Goal: Check status: Check status

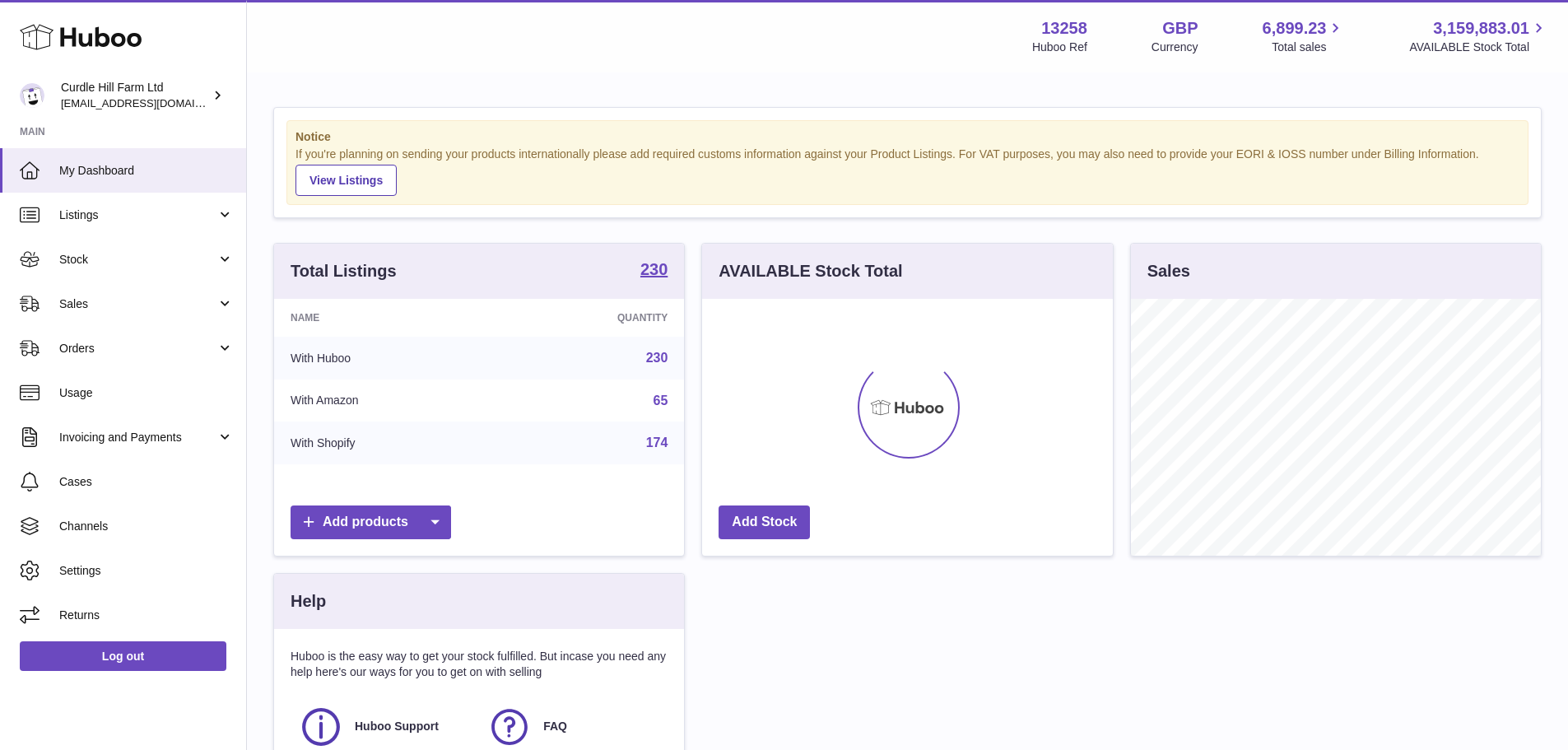
scroll to position [257, 411]
click at [103, 309] on span "Sales" at bounding box center [137, 304] width 157 height 15
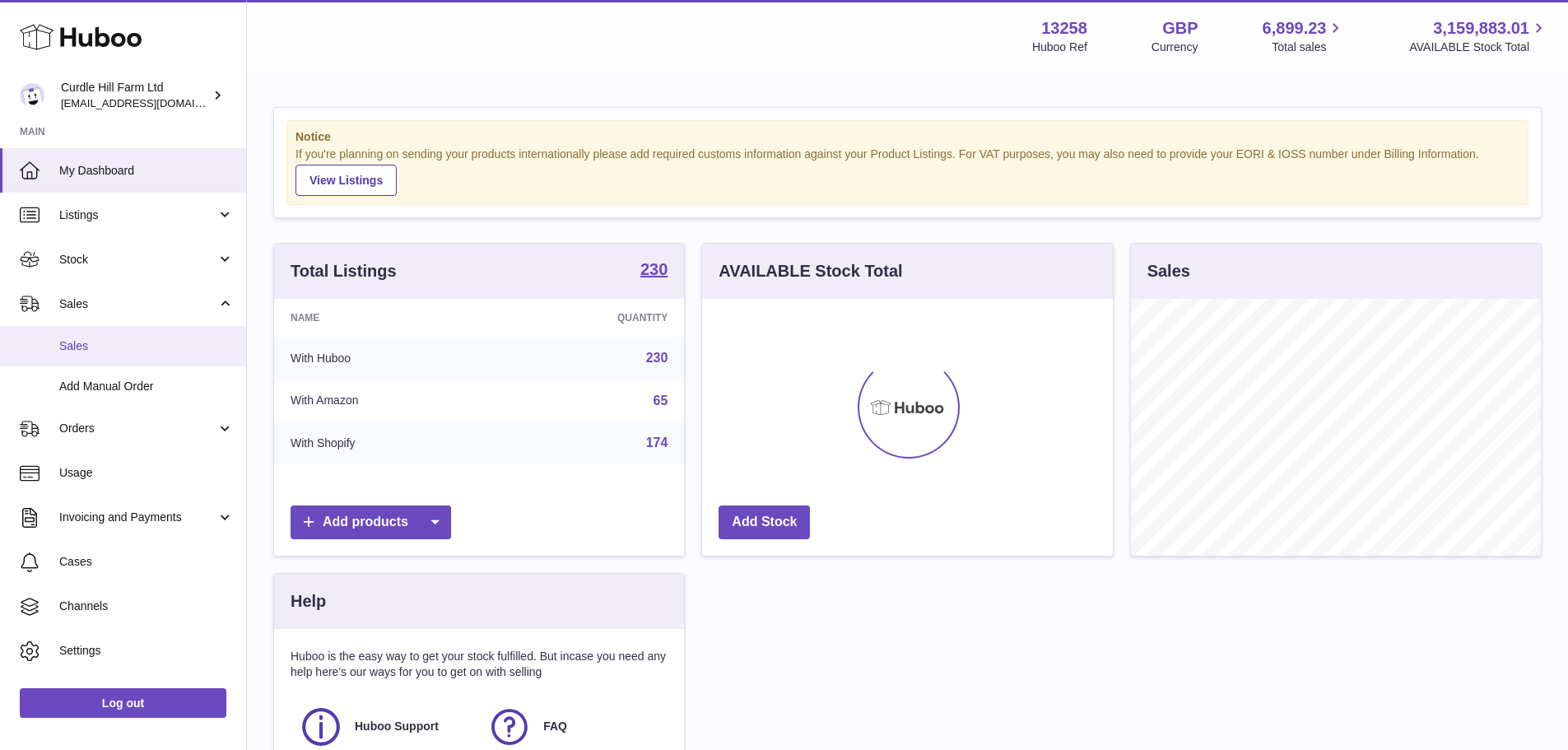
click at [114, 335] on link "Sales" at bounding box center [122, 346] width 246 height 40
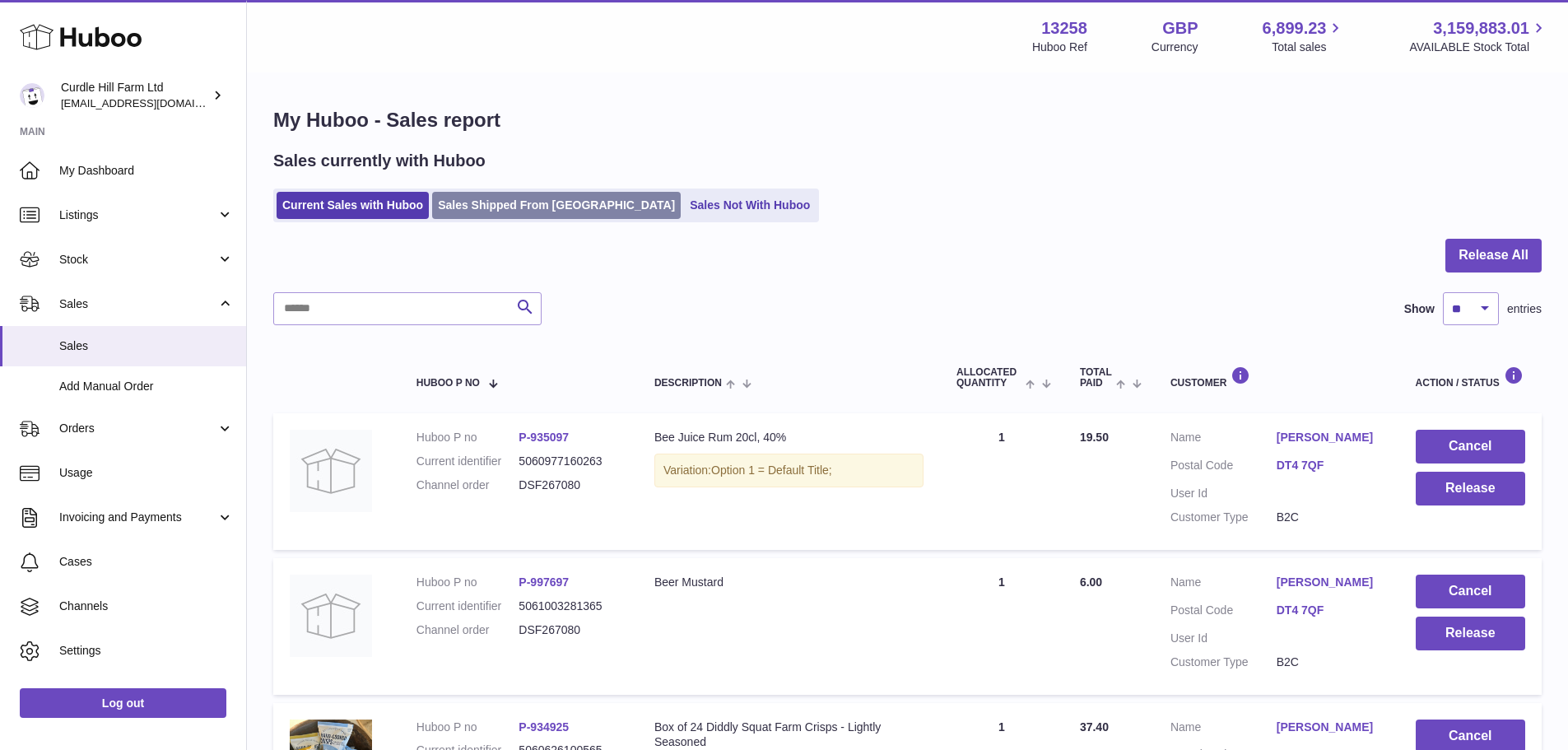
click at [502, 217] on link "Sales Shipped From [GEOGRAPHIC_DATA]" at bounding box center [556, 205] width 249 height 27
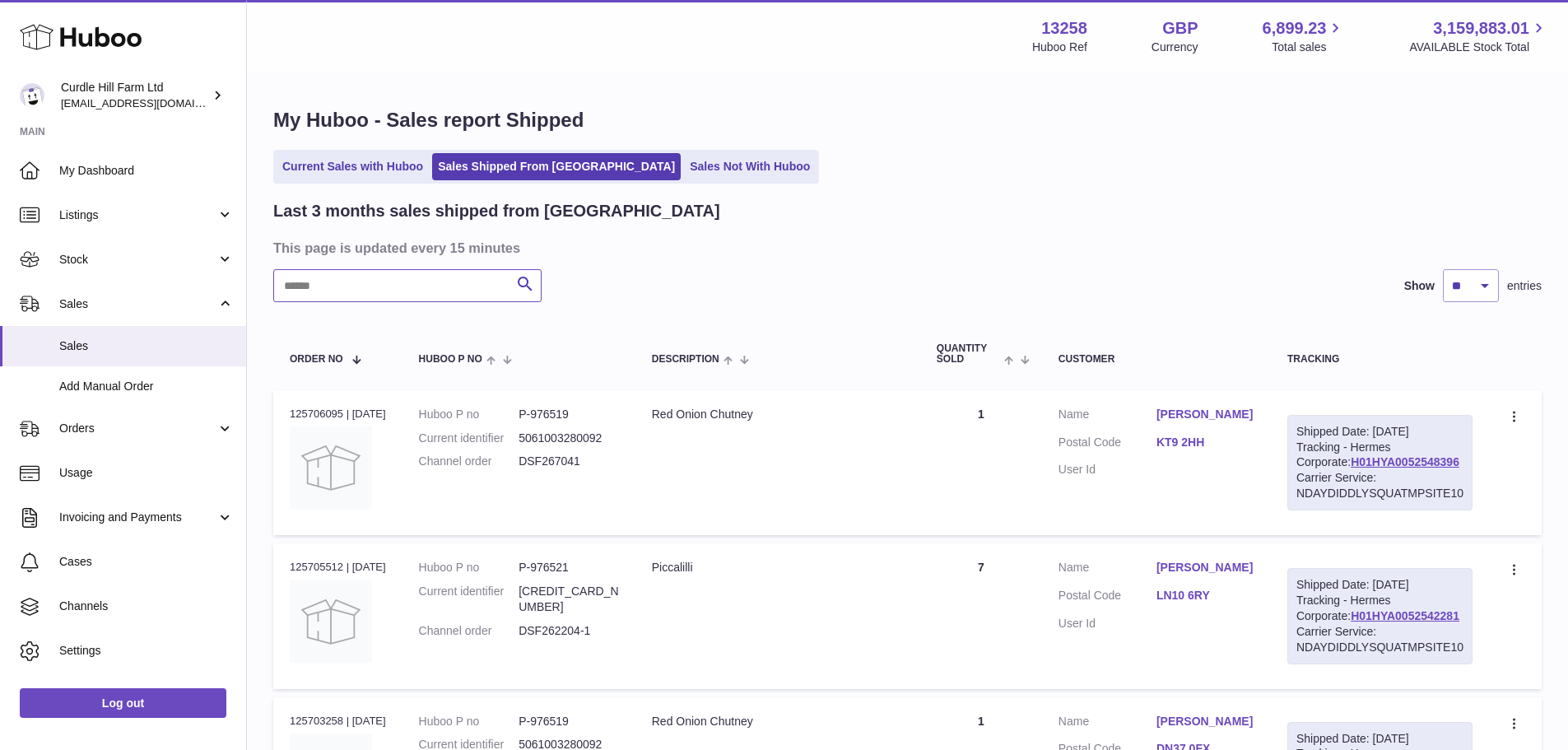
paste input "**********"
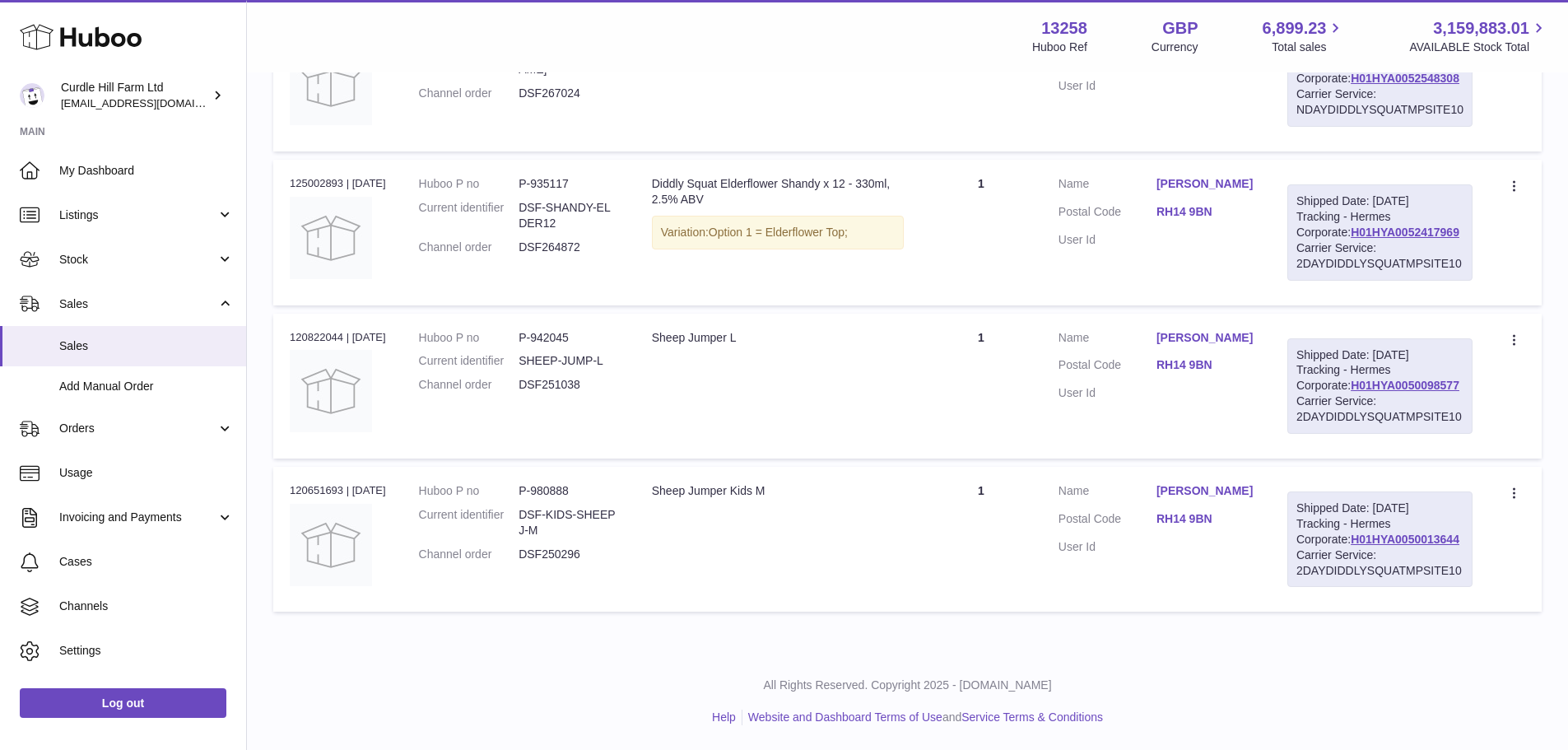
scroll to position [313, 0]
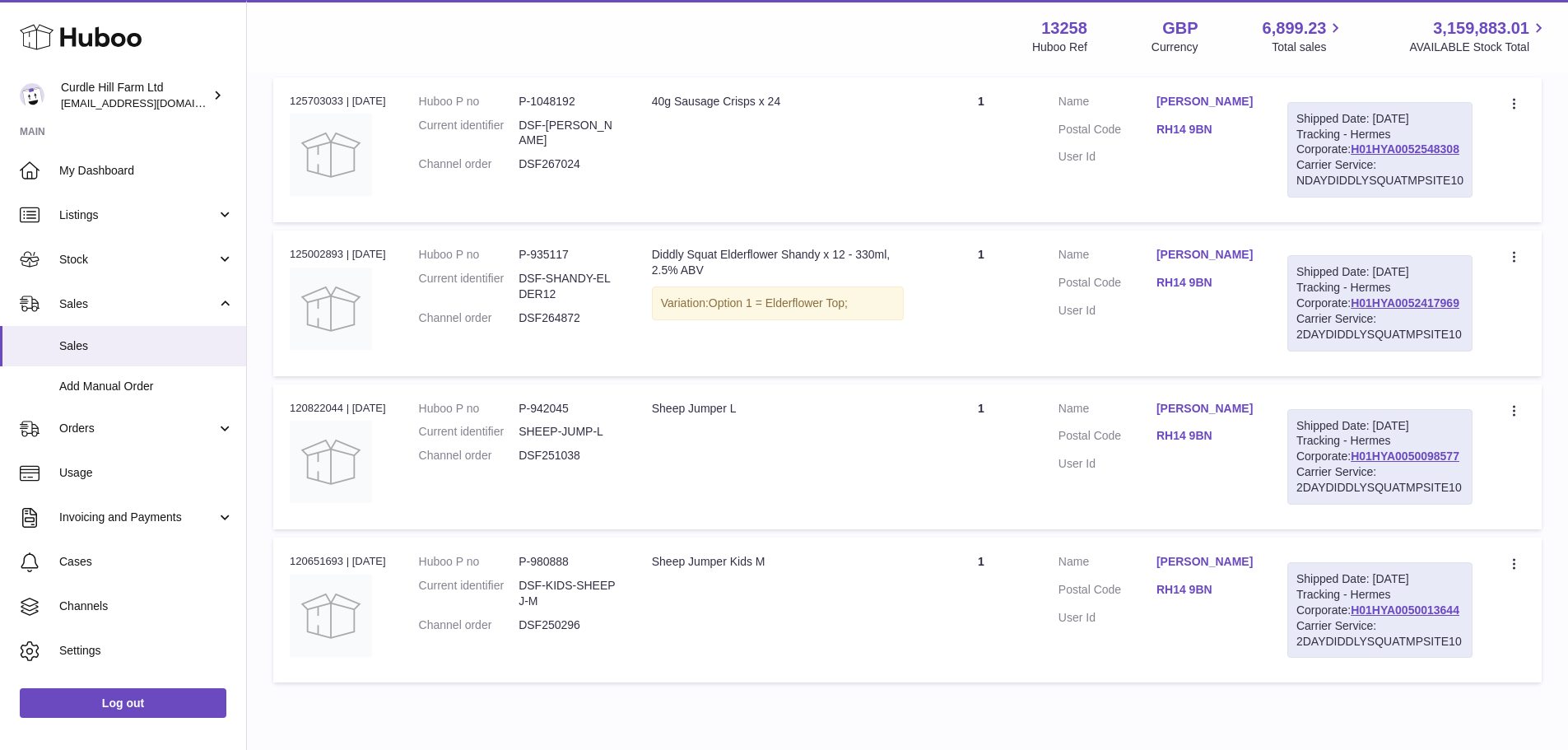
click at [653, 376] on td "Description Diddly Squat Elderflower Shandy x 12 - 330ml, 2.5% ABV Variation: O…" at bounding box center [778, 303] width 285 height 145
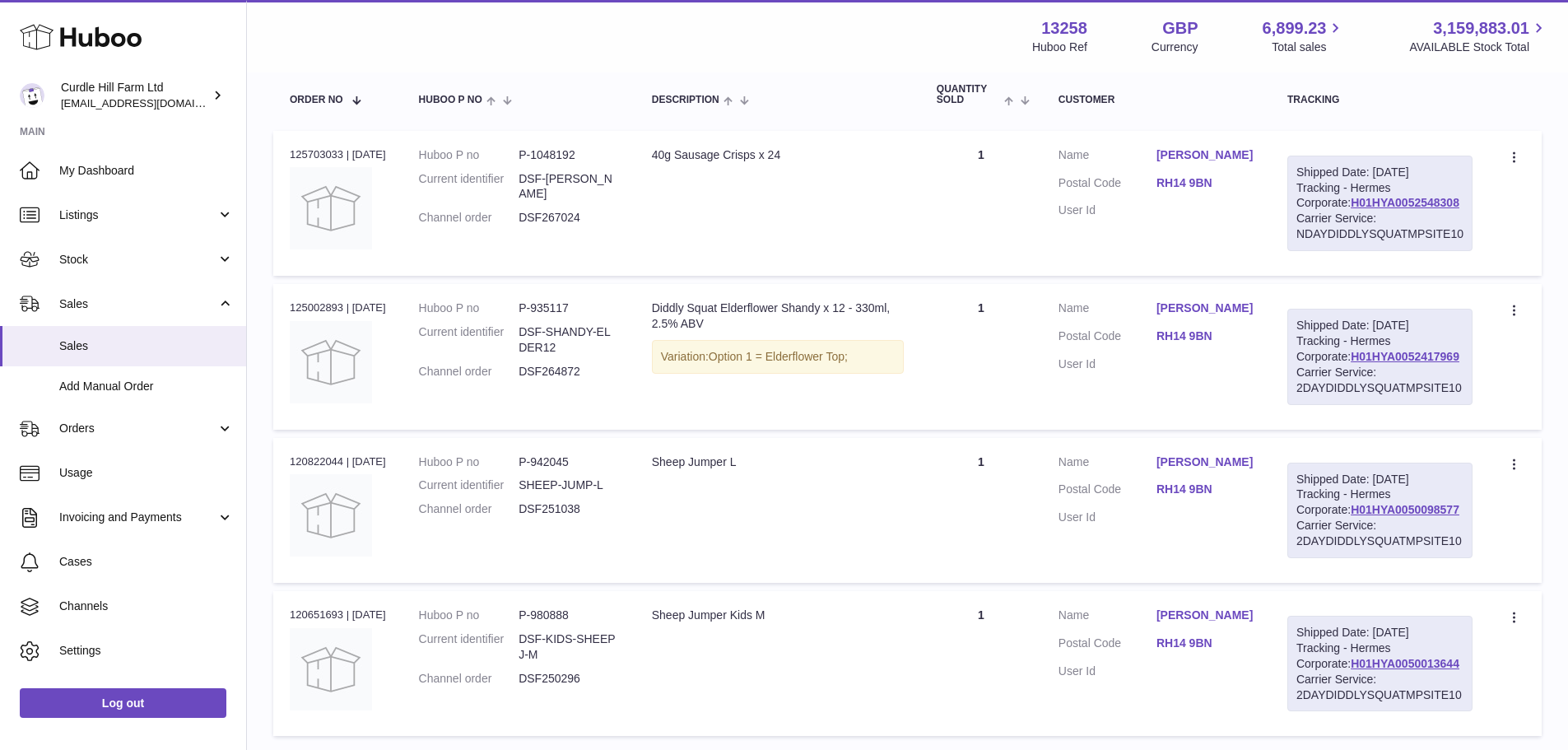
scroll to position [231, 0]
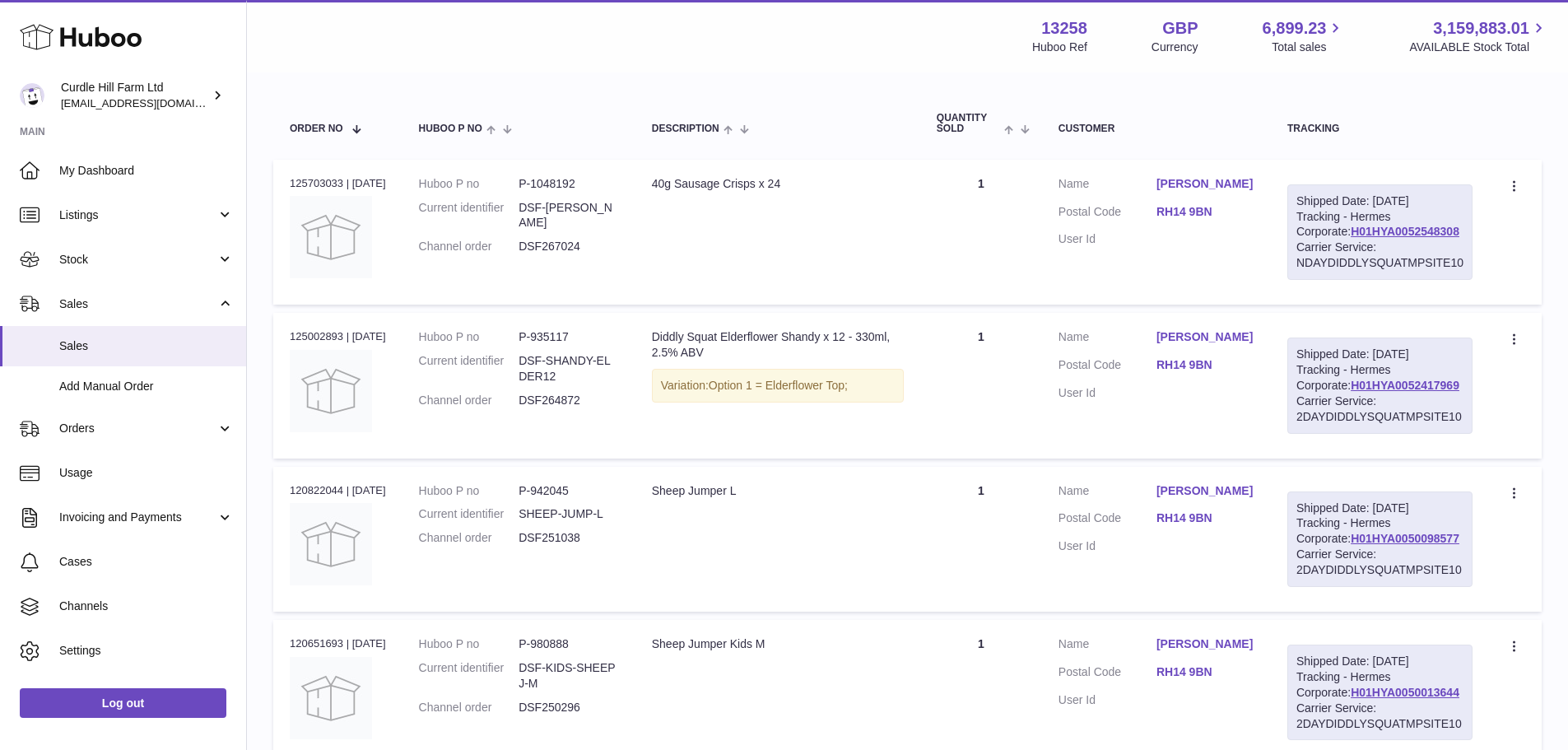
click at [874, 401] on div "Variation: Option 1 = Elderflower Top;" at bounding box center [778, 385] width 252 height 34
click at [859, 360] on div "Diddly Squat Elderflower Shandy x 12 - 330ml, 2.5% ABV" at bounding box center [778, 345] width 252 height 31
drag, startPoint x: 671, startPoint y: 183, endPoint x: 793, endPoint y: 185, distance: 122.0
click at [793, 185] on div "40g Sausage Crisps x 24" at bounding box center [778, 183] width 252 height 15
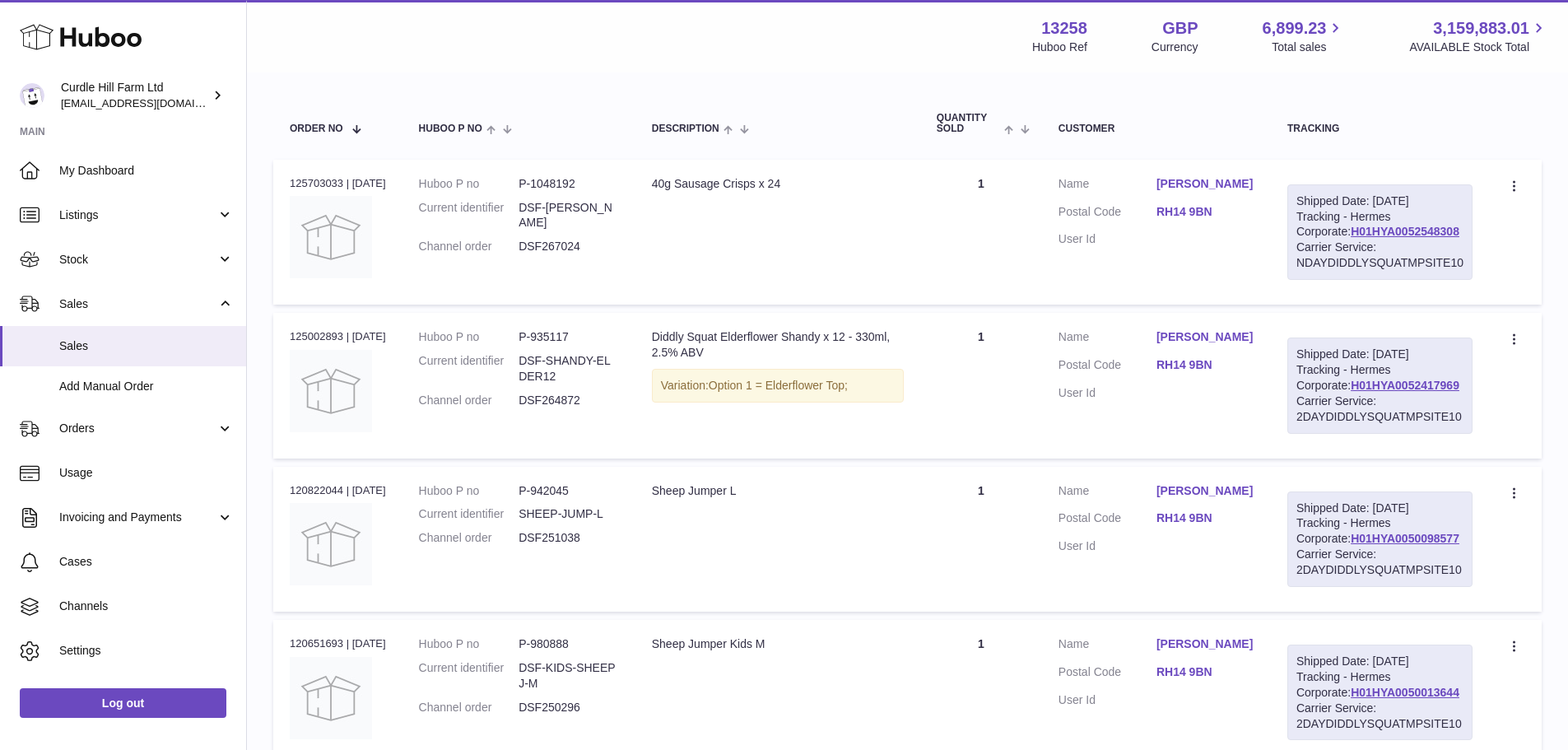
click at [884, 274] on td "Description 40g Sausage Crisps x 24" at bounding box center [778, 232] width 285 height 145
click at [569, 409] on dd "DSF264872" at bounding box center [568, 400] width 101 height 15
click at [583, 417] on dl "Huboo P no P-935117 Current identifier DSF-SHANDY-ELDER12 Channel order DSF2648…" at bounding box center [519, 373] width 200 height 87
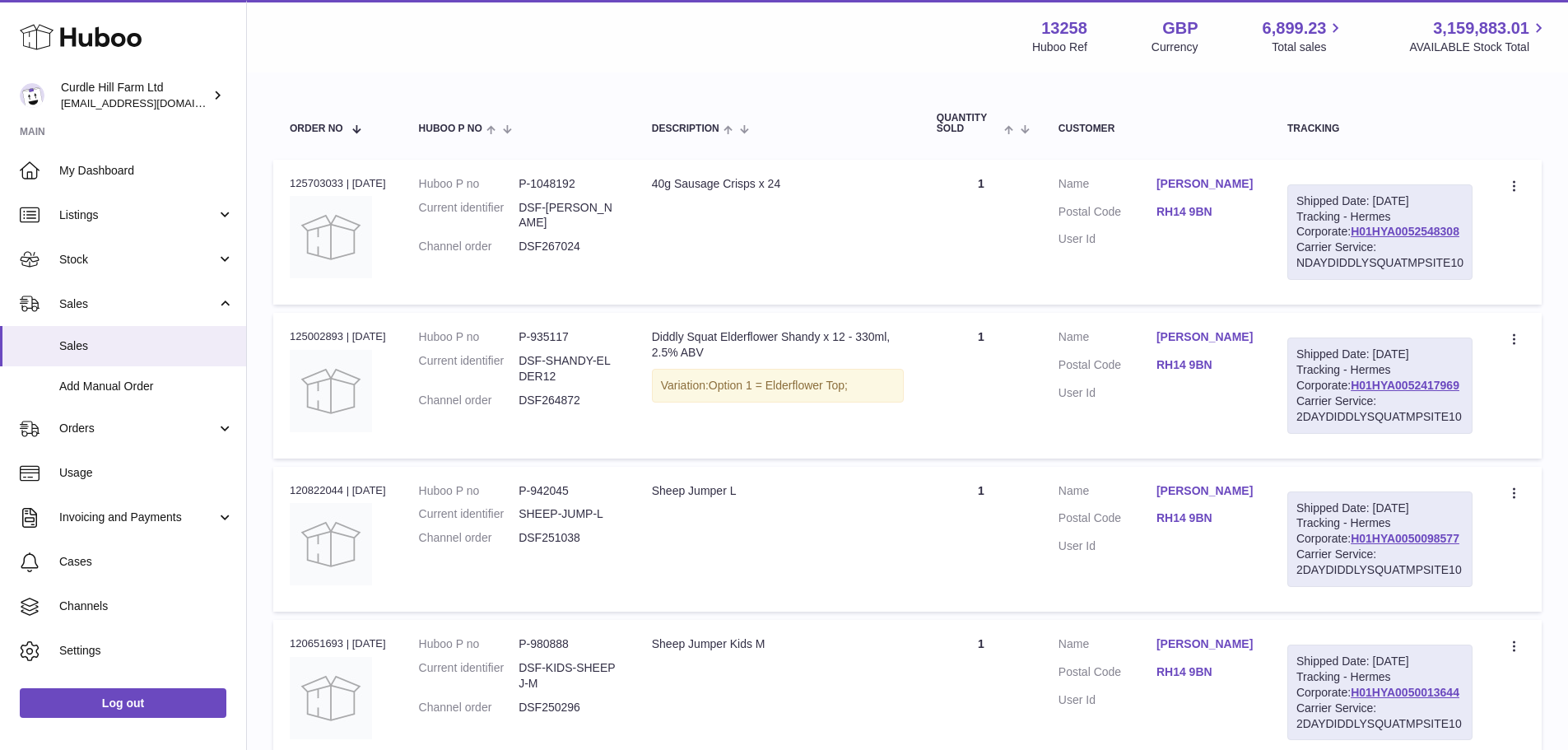
click at [315, 344] on div "Order no 125002893 | [DATE]" at bounding box center [338, 337] width 96 height 15
click at [563, 409] on dd "DSF264872" at bounding box center [568, 400] width 101 height 15
copy dd "DSF264872"
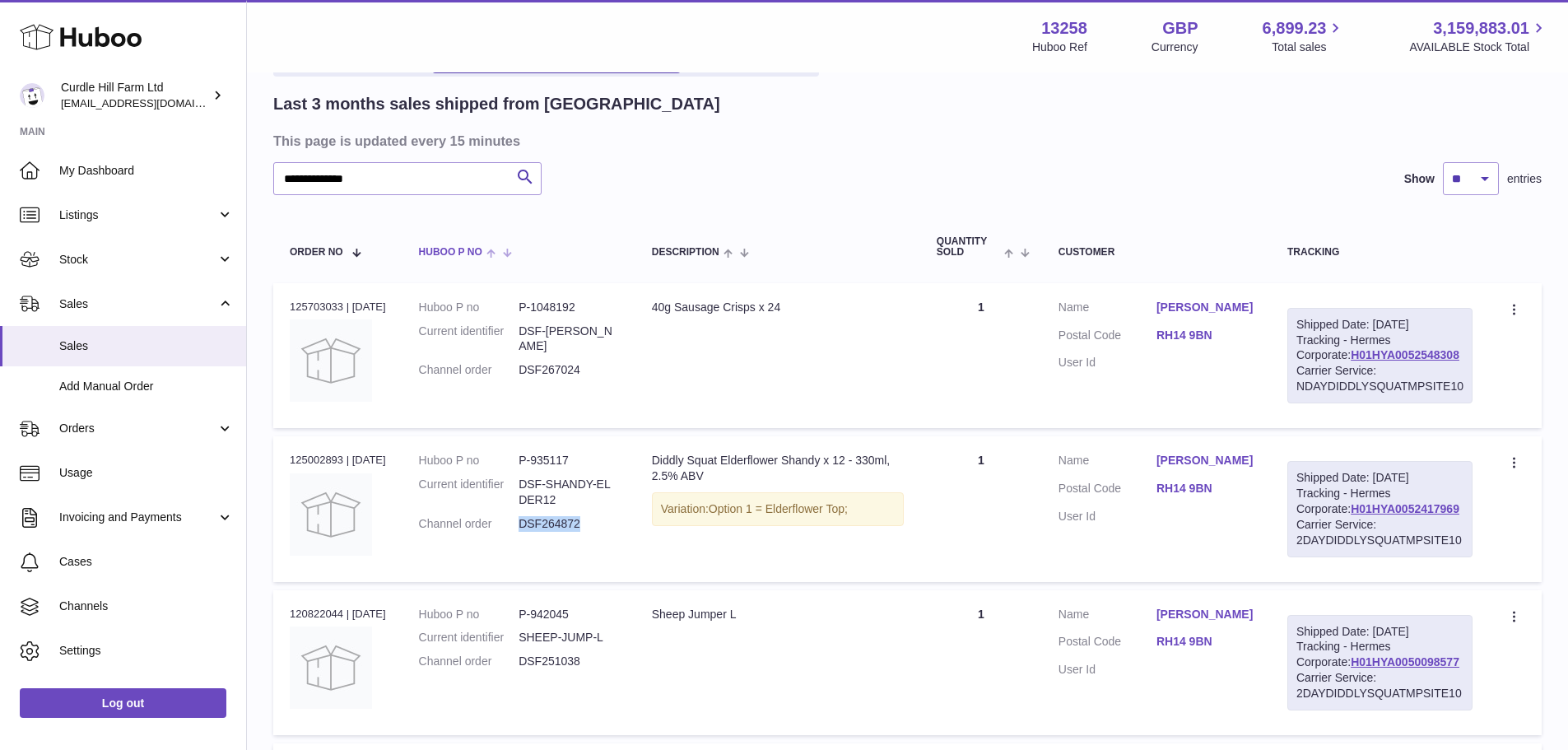
scroll to position [0, 0]
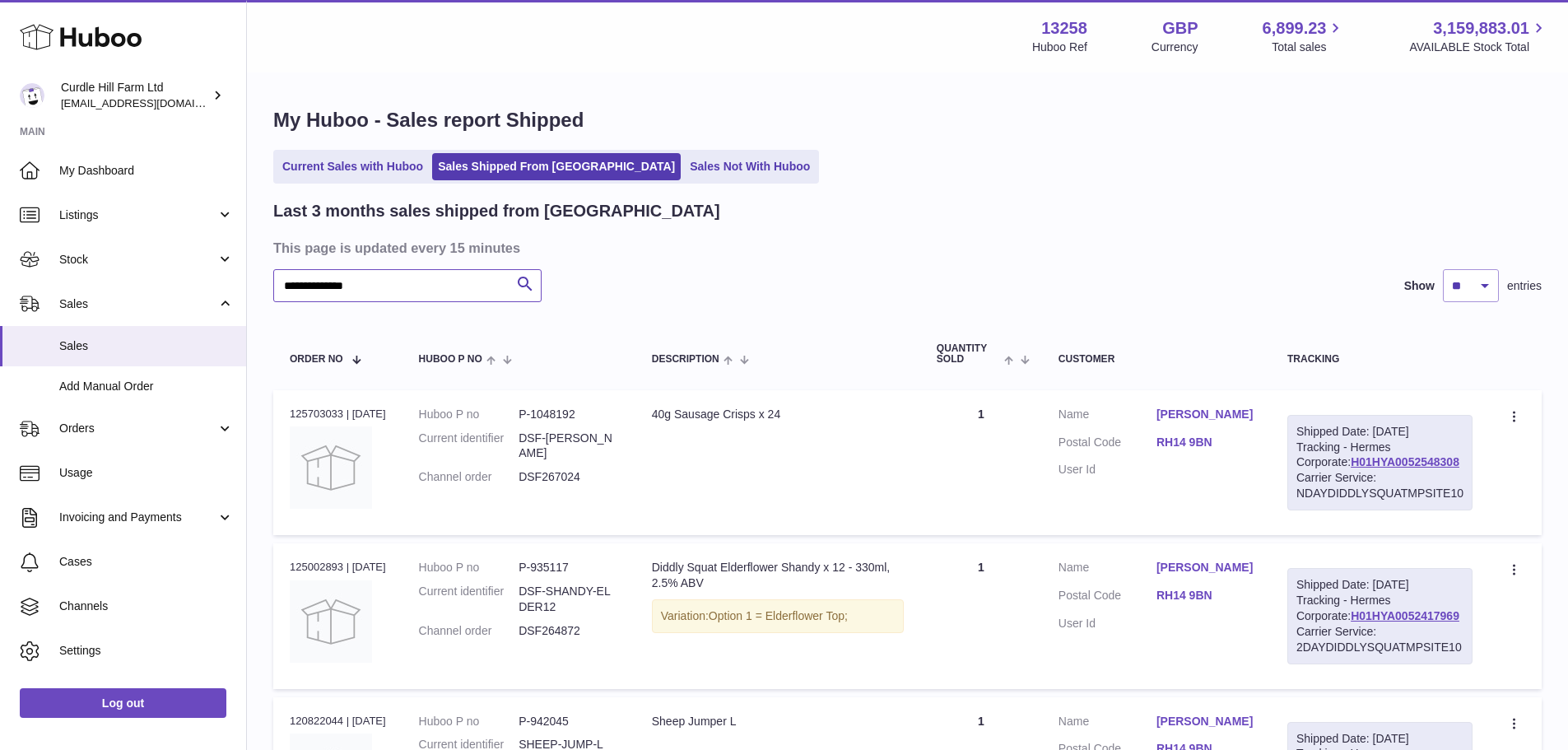
click at [391, 301] on input "**********" at bounding box center [407, 286] width 269 height 33
paste input "text"
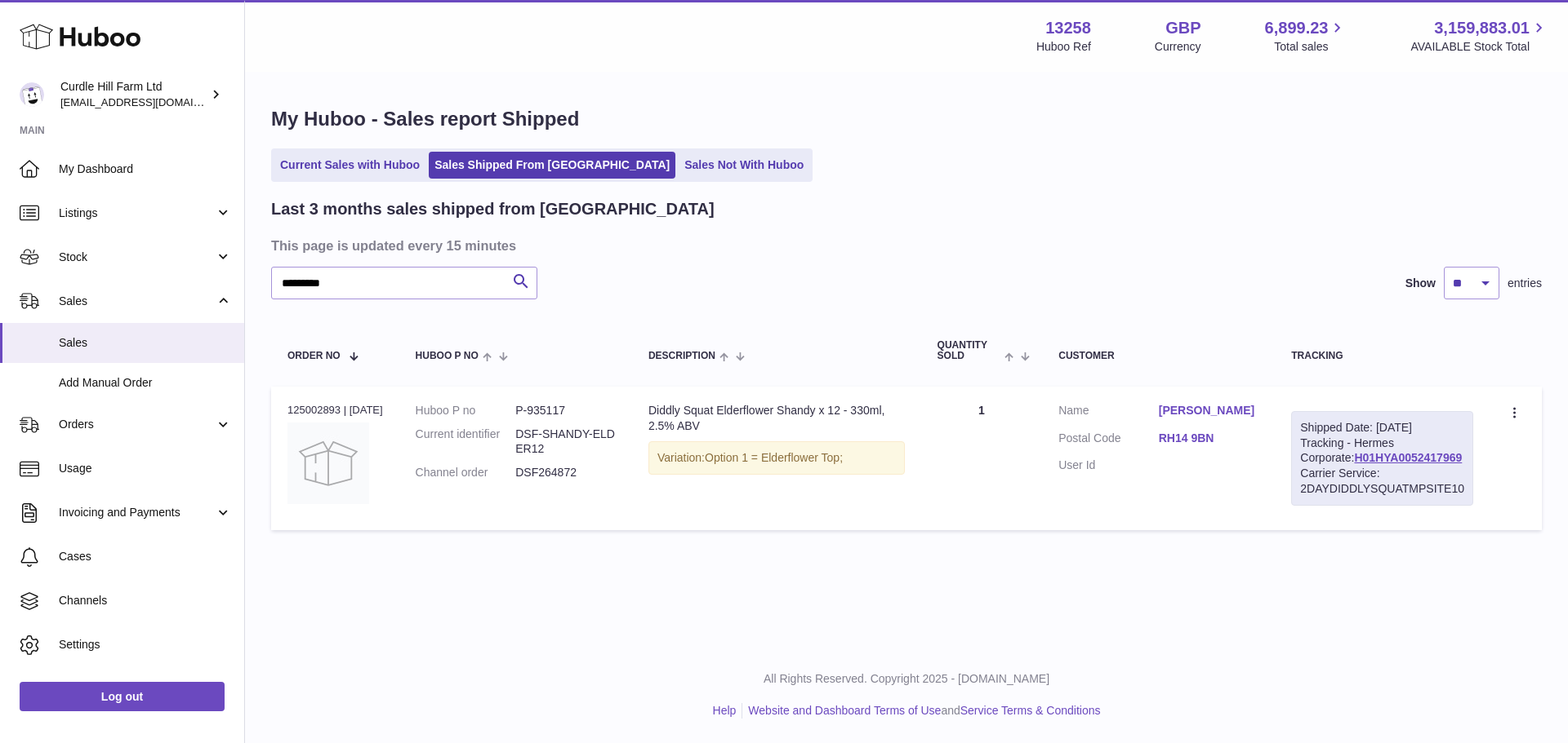
click at [915, 240] on h3 "This page is updated every 15 minutes" at bounding box center [904, 246] width 1266 height 18
click at [548, 465] on dd "DSF264872" at bounding box center [565, 472] width 101 height 15
copy dd "DSF264872"
click at [392, 281] on input "*********" at bounding box center [404, 283] width 266 height 32
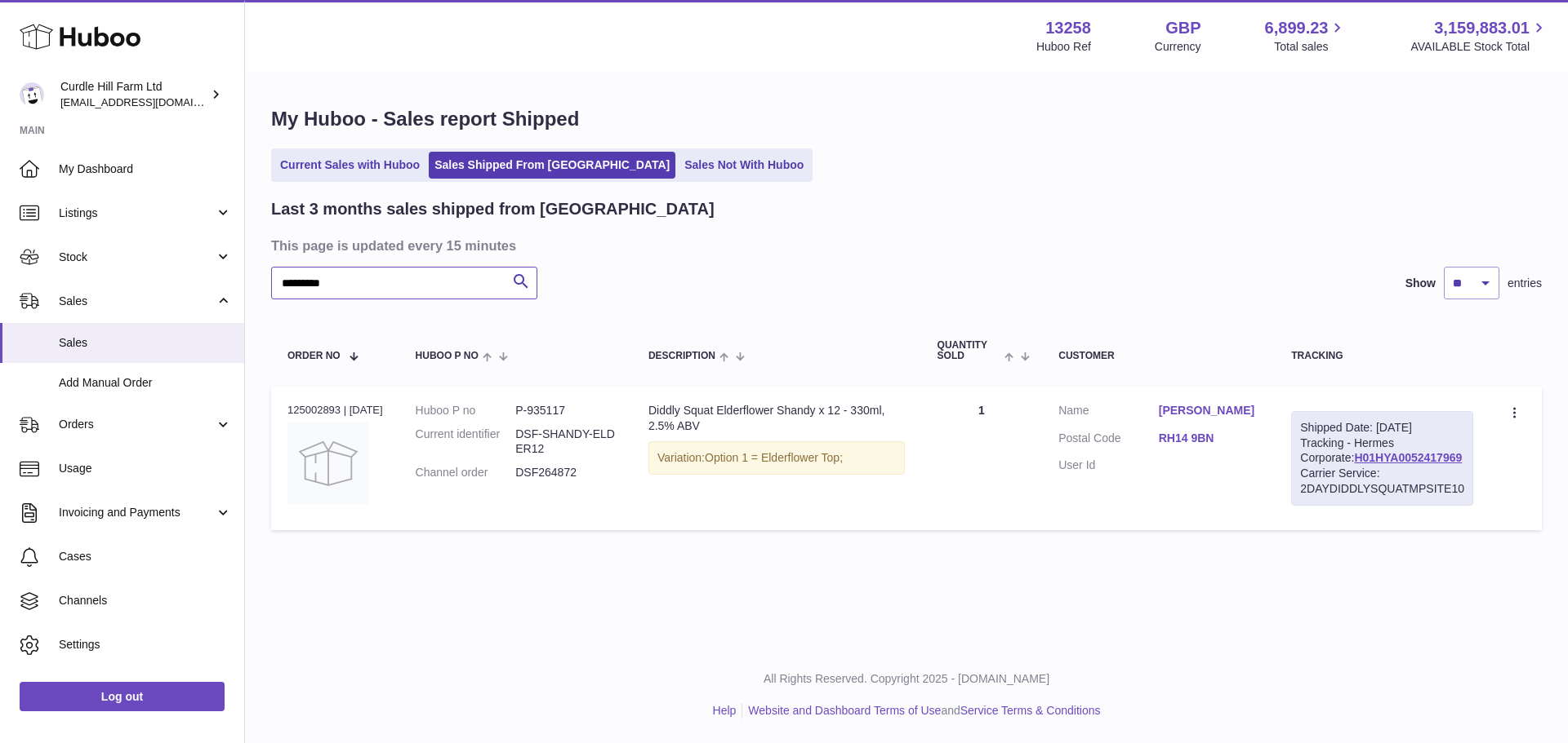
click at [392, 281] on input "*********" at bounding box center [404, 283] width 266 height 32
paste input "text"
type input "*********"
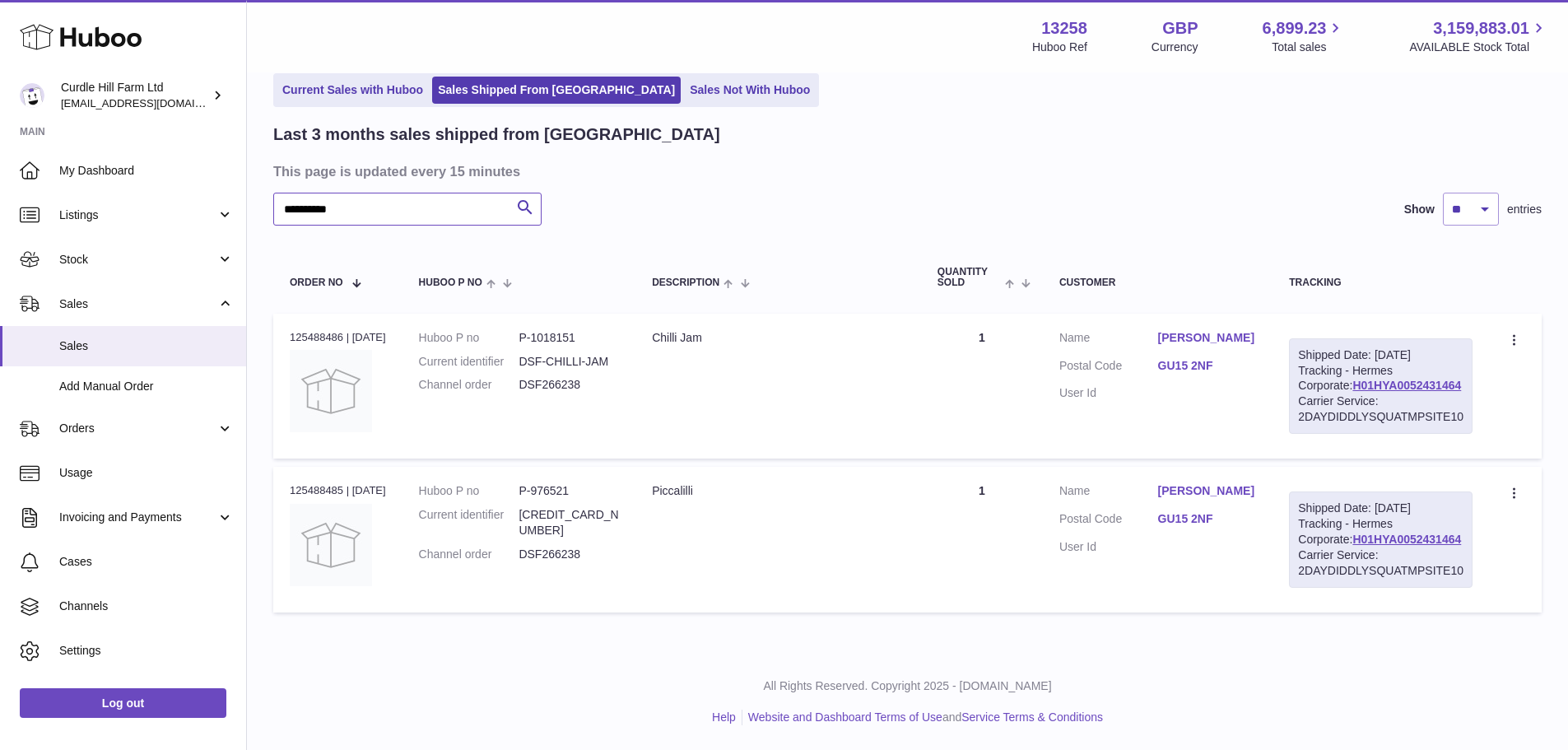
scroll to position [139, 0]
click at [891, 314] on td "Description Chilli Jam" at bounding box center [778, 387] width 286 height 145
click at [687, 399] on td "Description Chilli Jam" at bounding box center [778, 387] width 286 height 145
click at [329, 331] on div "Order no 125488486 | [DATE]" at bounding box center [338, 338] width 96 height 15
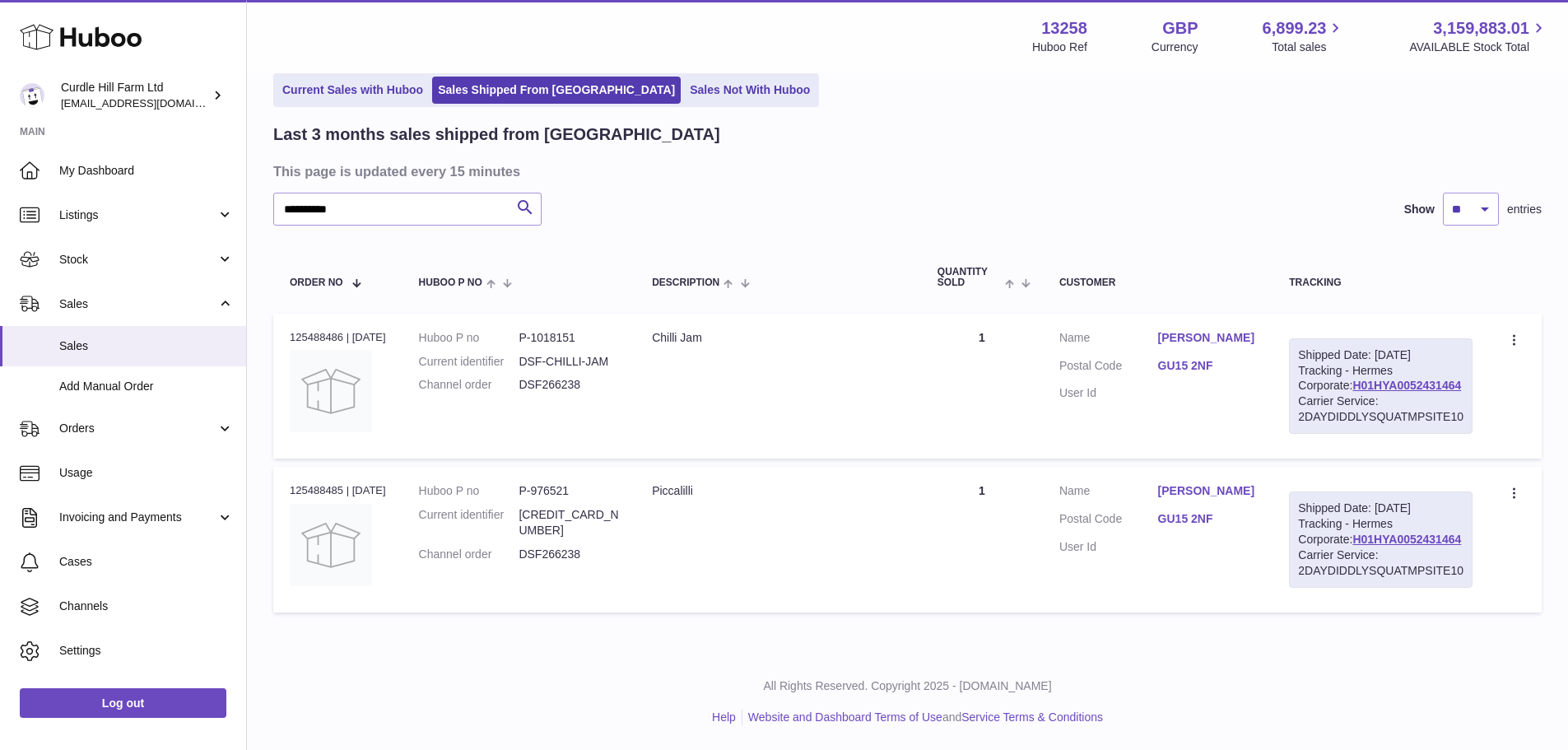
copy div "125488486"
